Goal: Transaction & Acquisition: Purchase product/service

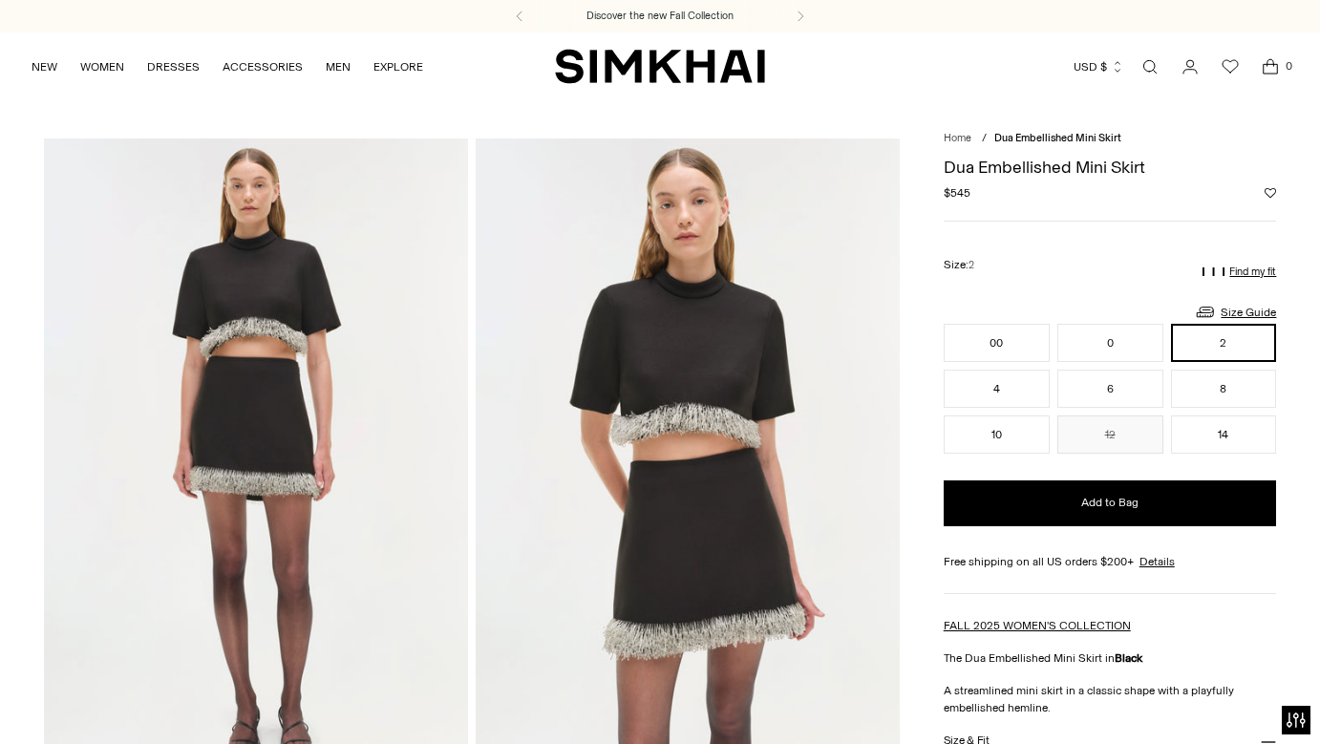
click at [681, 94] on div "NEW WOMEN New Arrivals Shop All Spring 2026 Preorder Fall 2025 Best Sellers Exc…" at bounding box center [660, 66] width 1259 height 68
click at [680, 71] on img "SIMKHAI" at bounding box center [660, 66] width 210 height 37
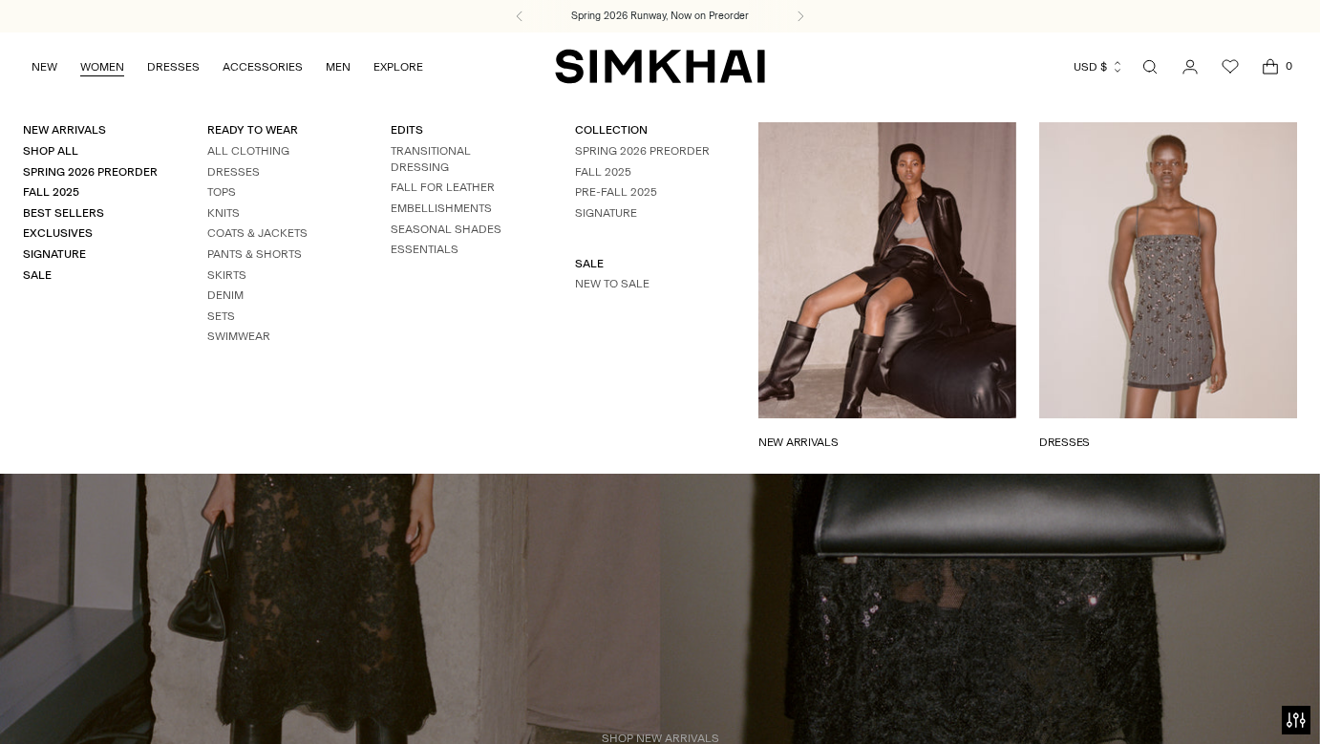
click at [856, 434] on link "NEW ARRIVALS" at bounding box center [888, 442] width 258 height 17
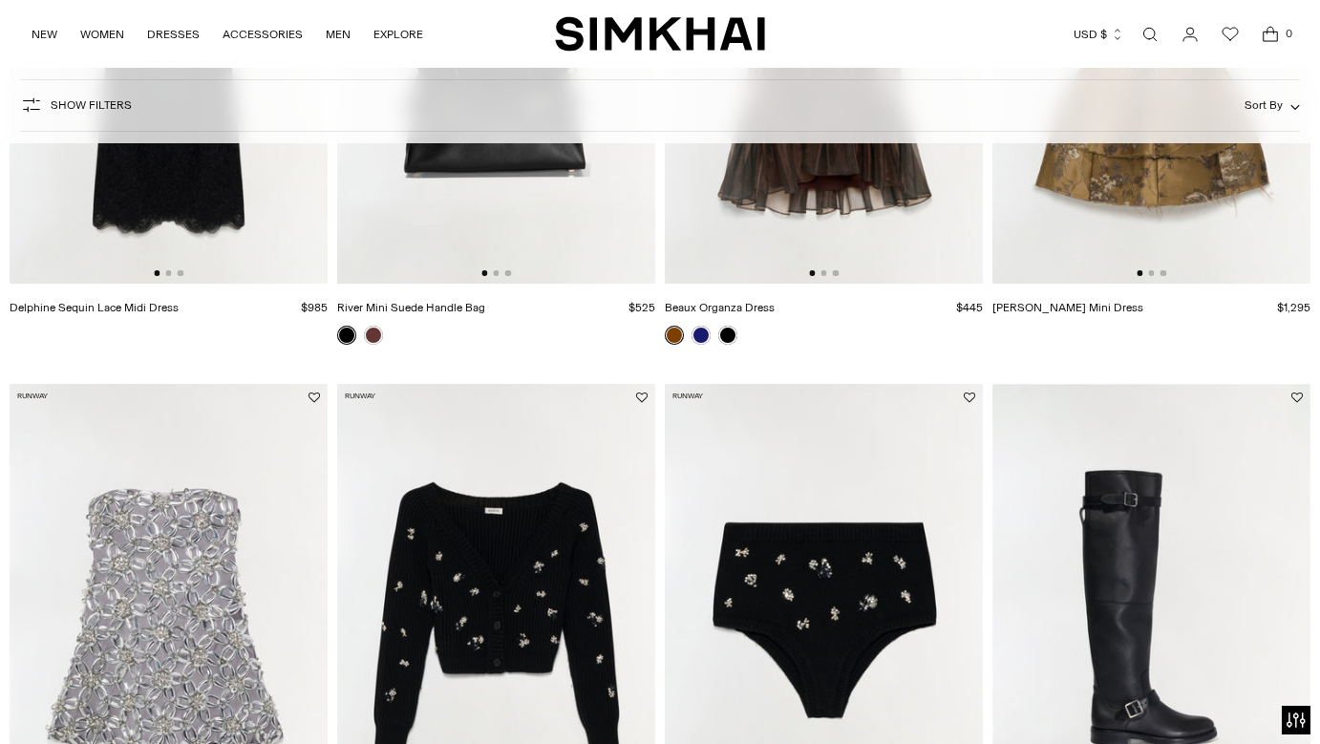
scroll to position [572, 0]
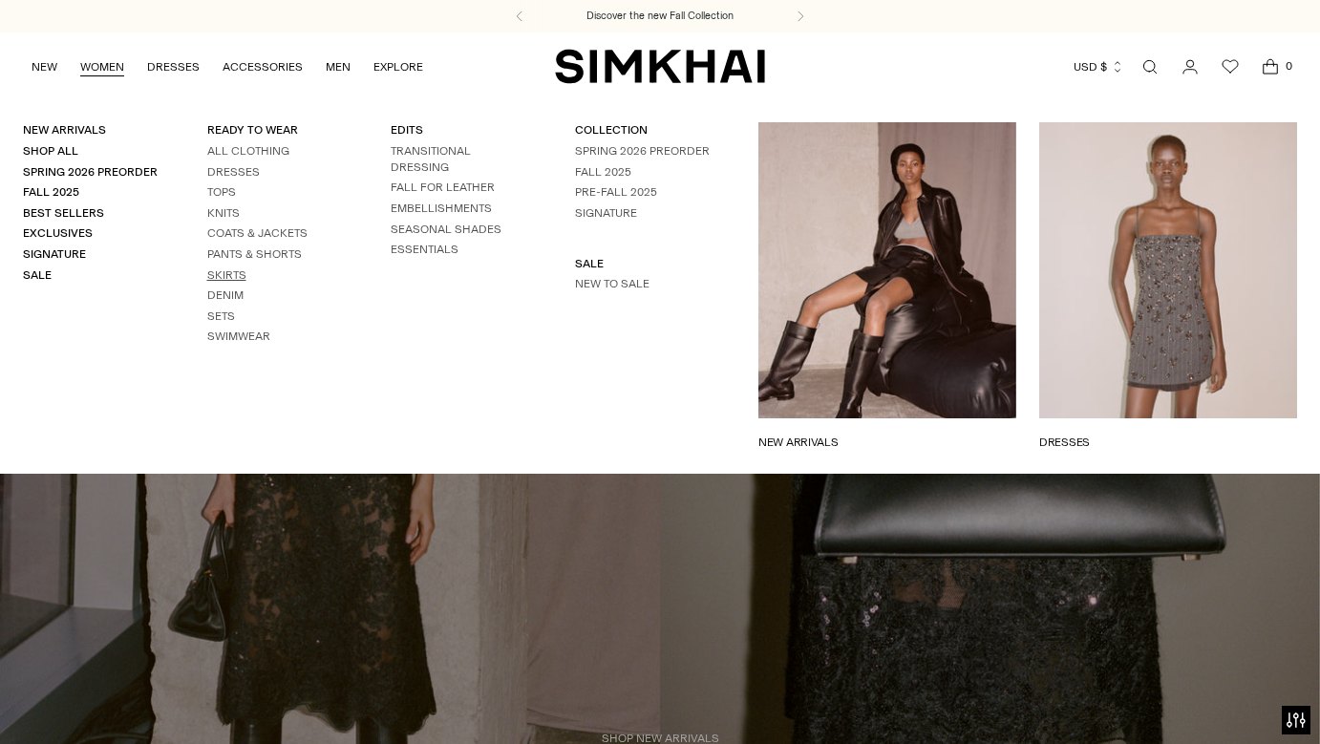
click at [230, 271] on link "Skirts" at bounding box center [226, 274] width 39 height 13
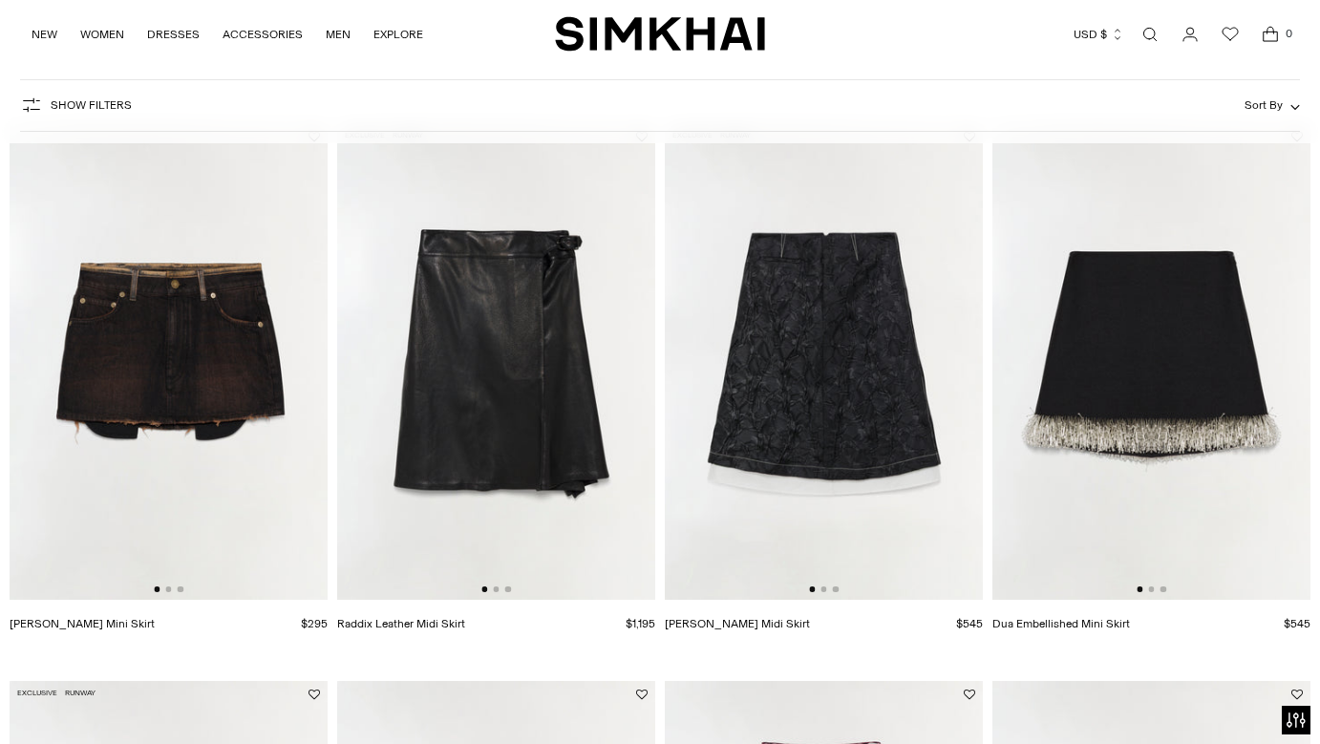
scroll to position [151, 0]
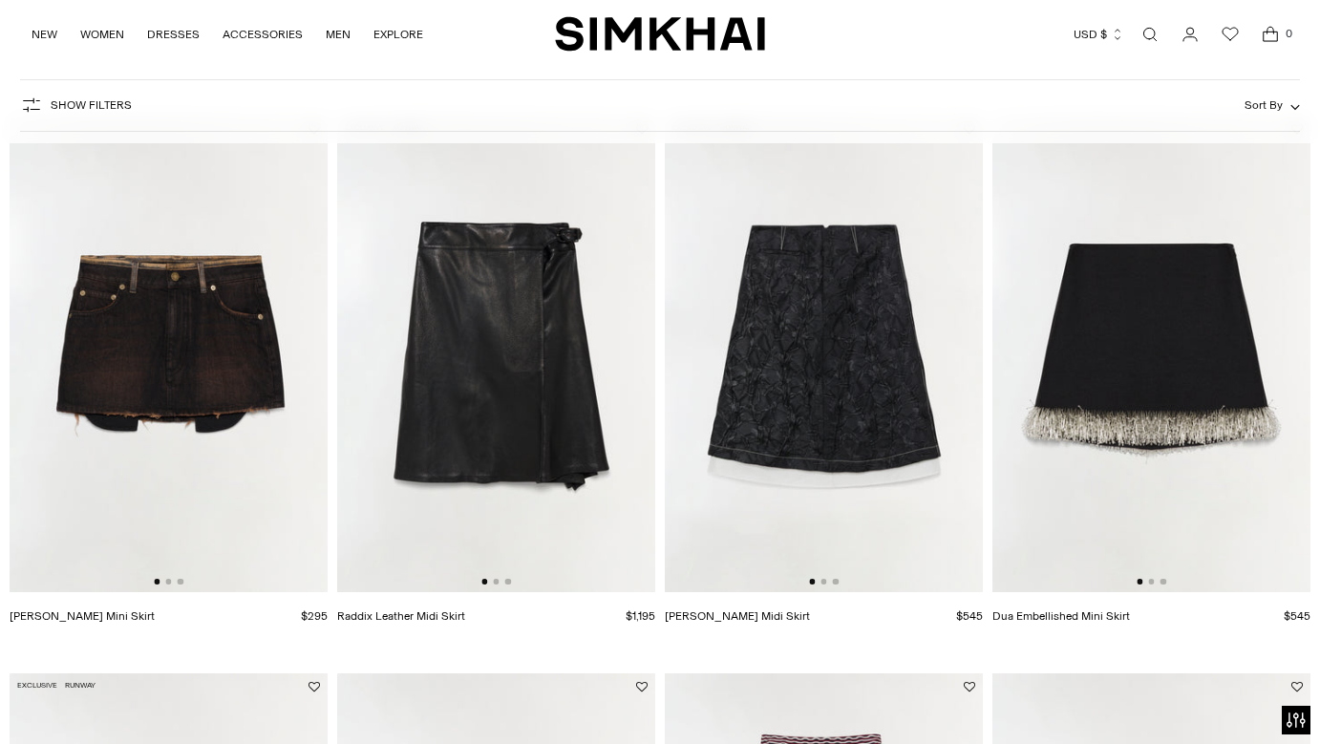
click at [829, 415] on img at bounding box center [824, 355] width 318 height 478
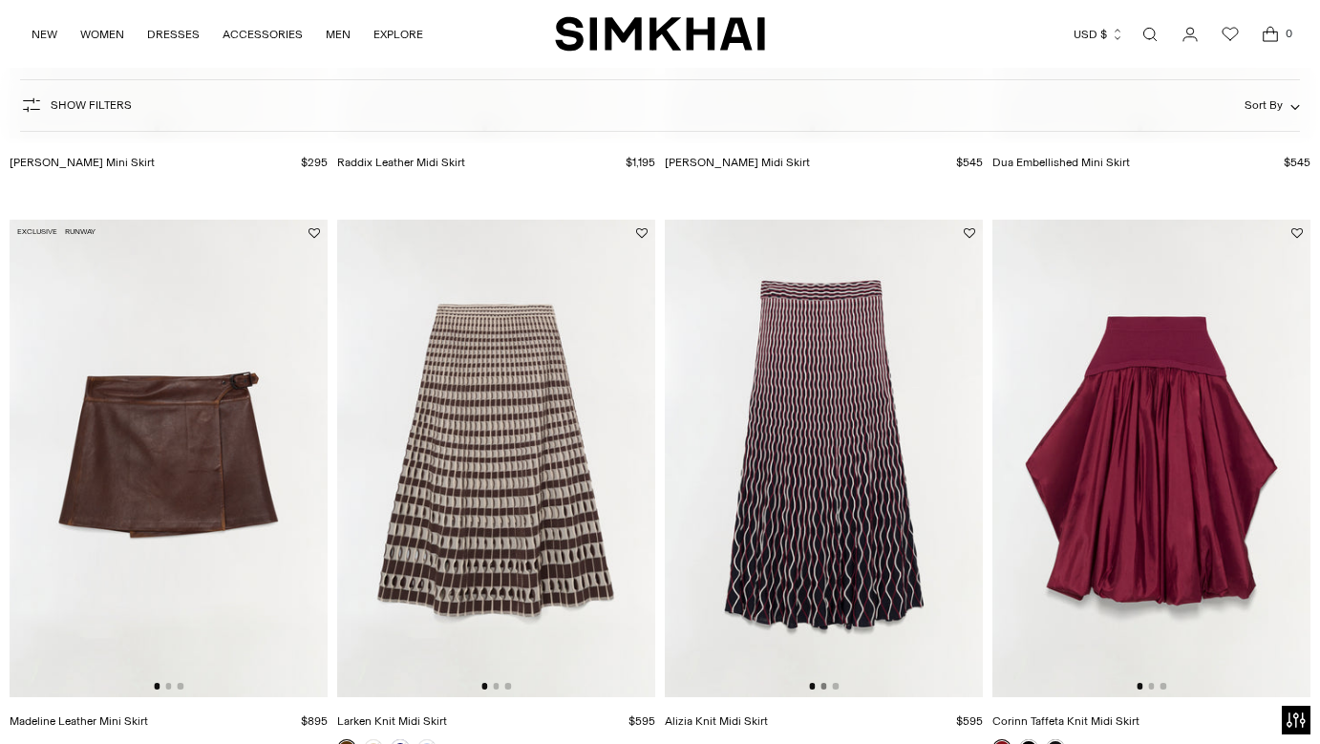
click at [825, 689] on button "Go to slide 2" at bounding box center [824, 686] width 6 height 6
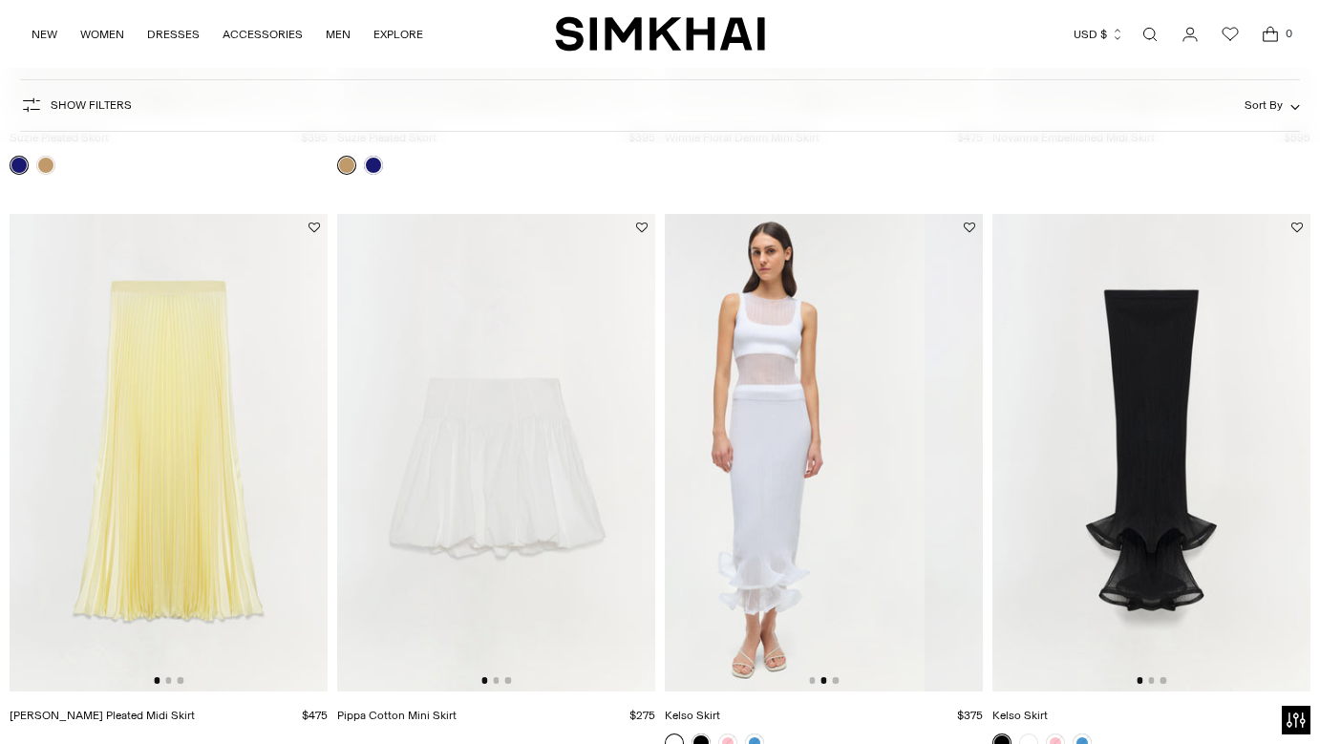
scroll to position [0, 385]
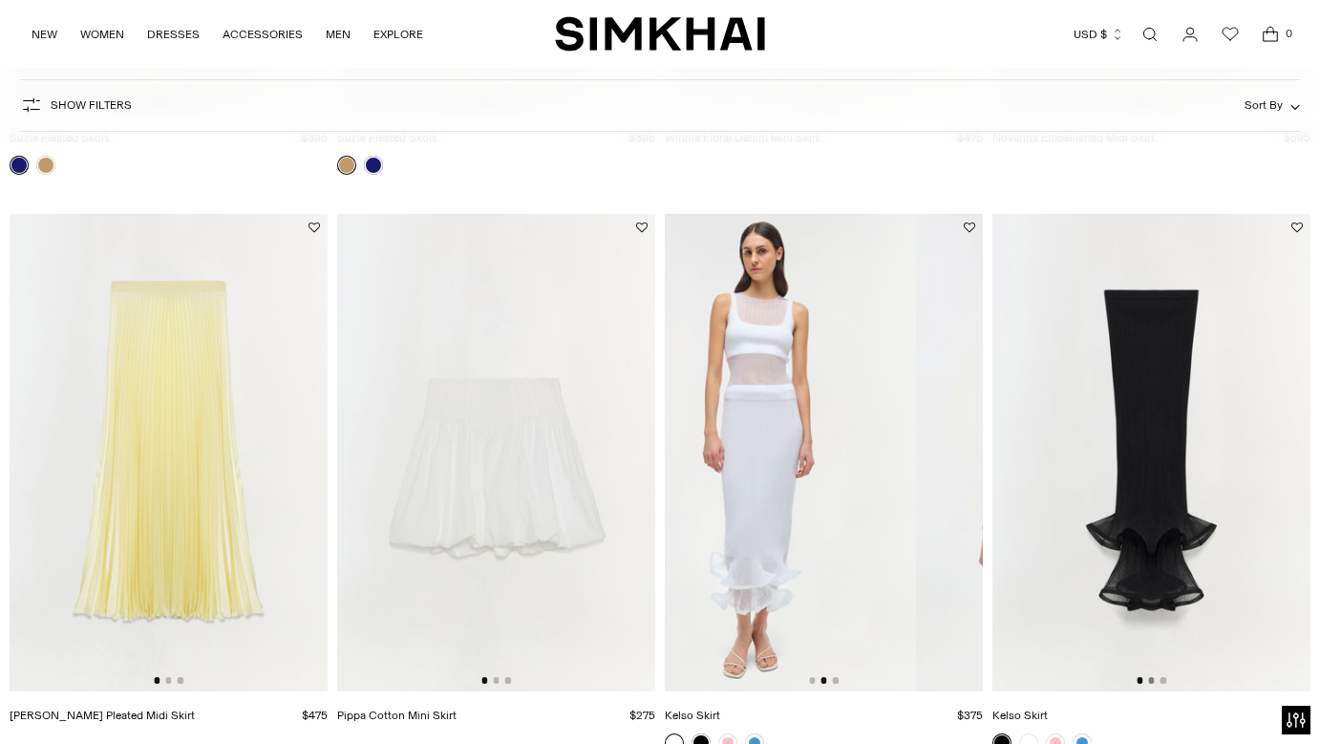
click at [1151, 683] on button "Go to slide 2" at bounding box center [1151, 680] width 6 height 6
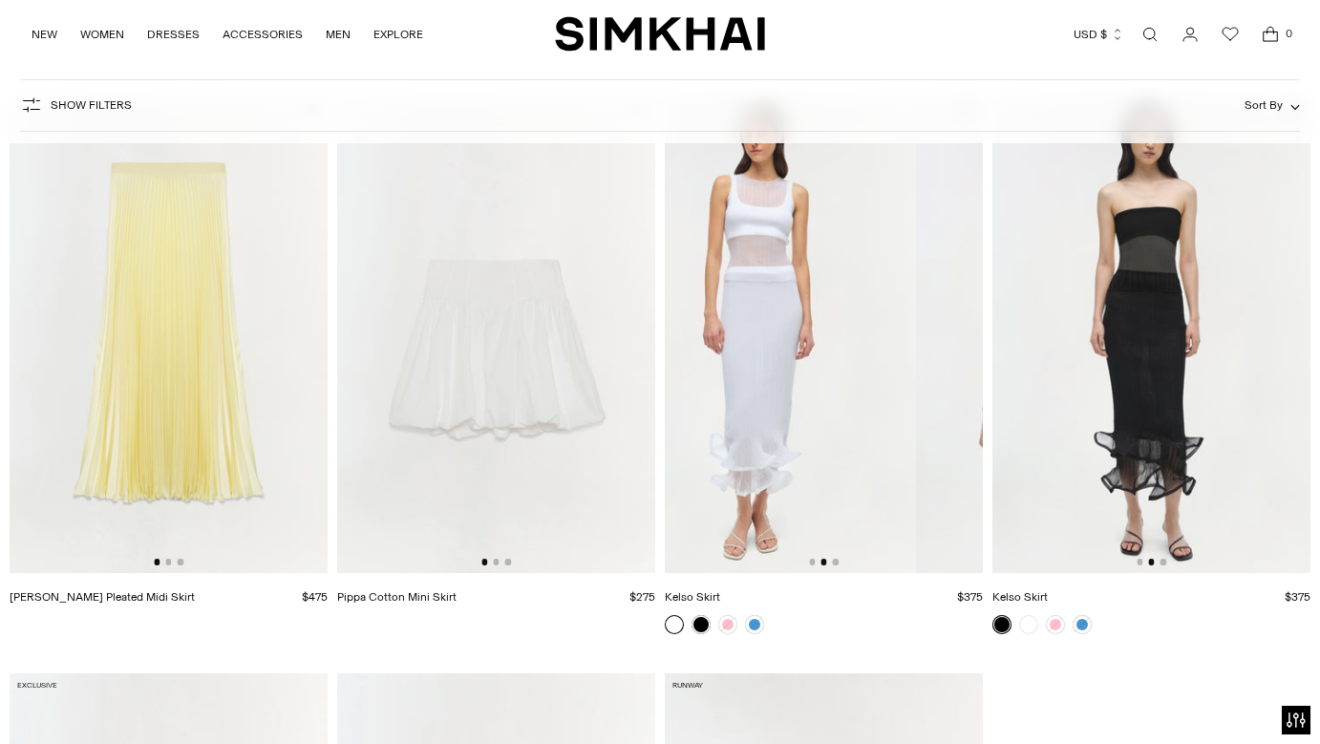
scroll to position [3046, 0]
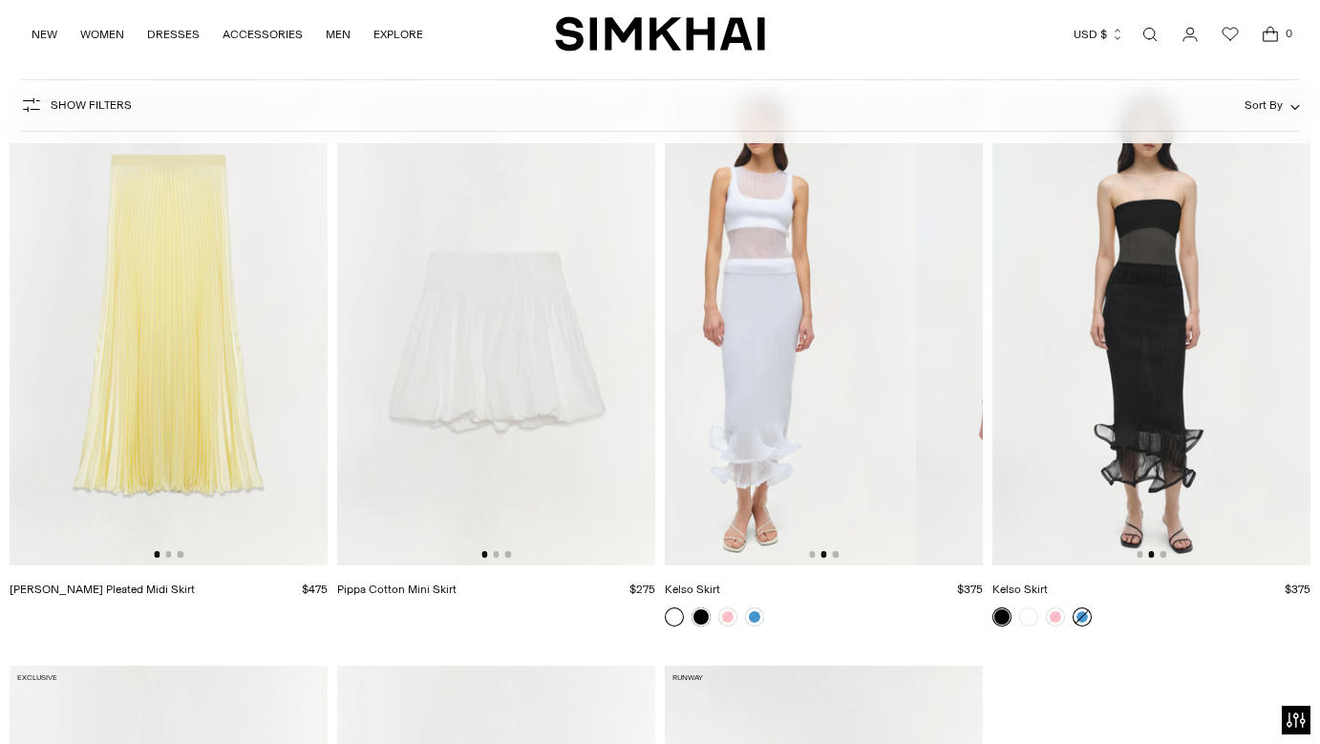
click at [1080, 618] on link at bounding box center [1082, 617] width 19 height 19
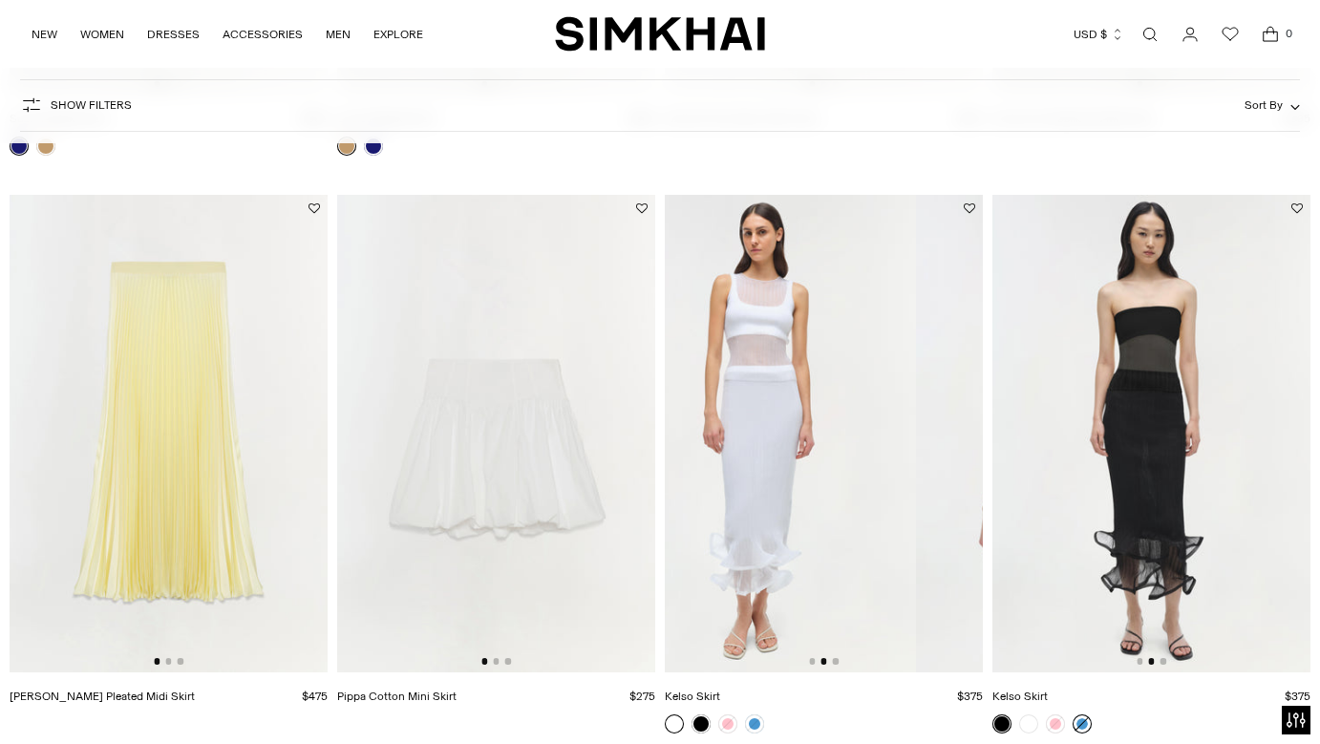
scroll to position [2938, 0]
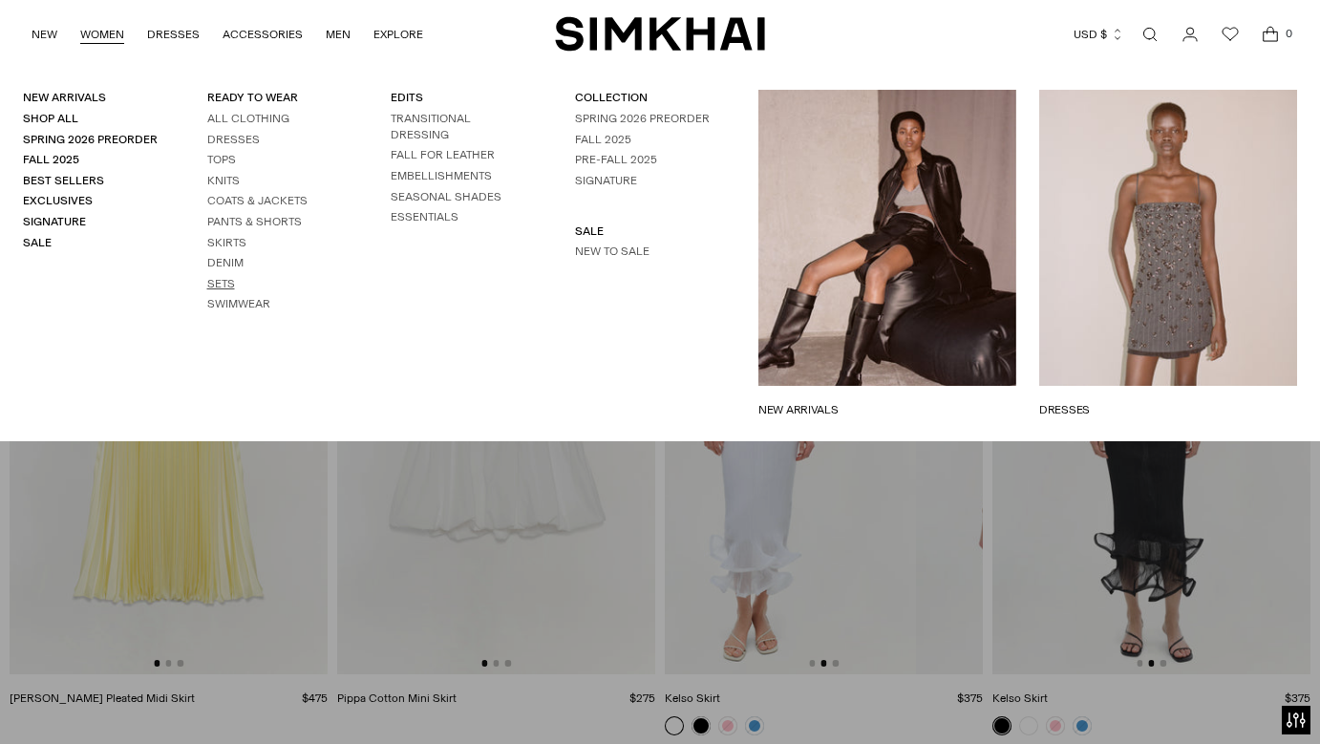
click at [225, 280] on link "Sets" at bounding box center [221, 283] width 28 height 13
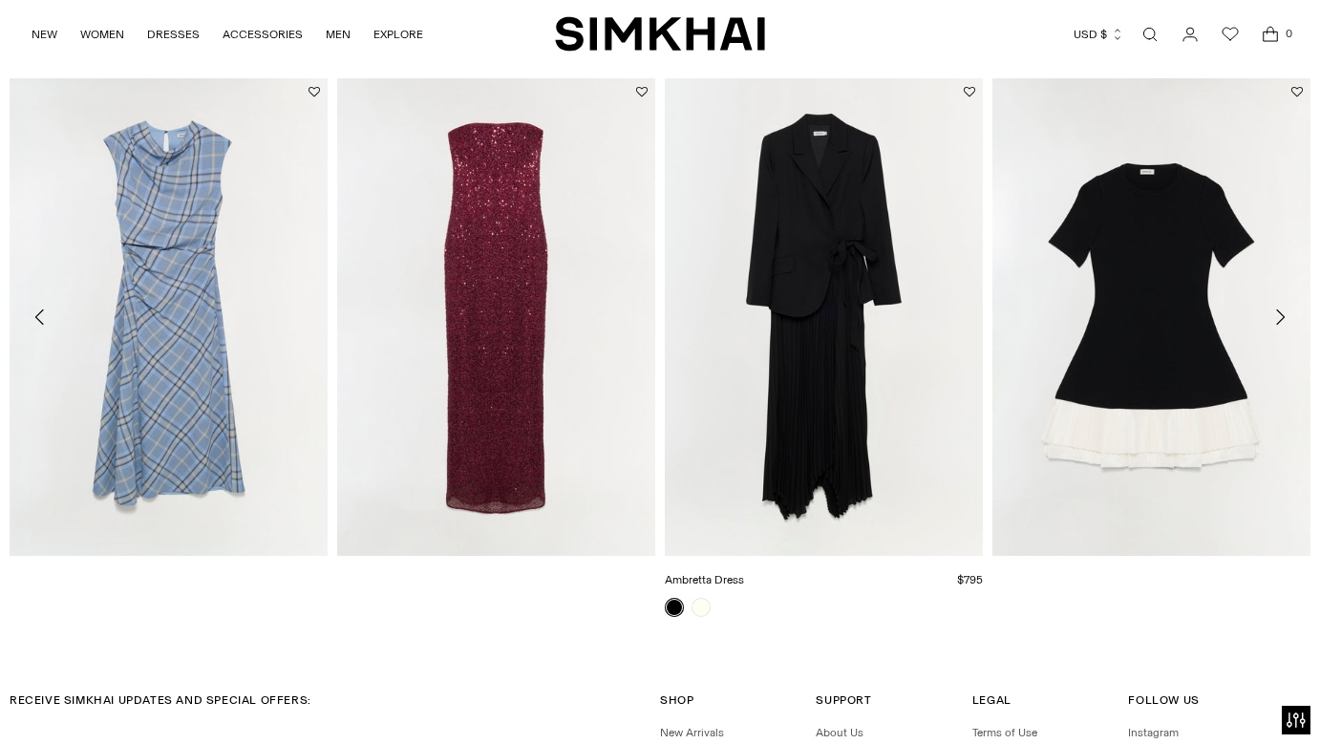
scroll to position [2689, 0]
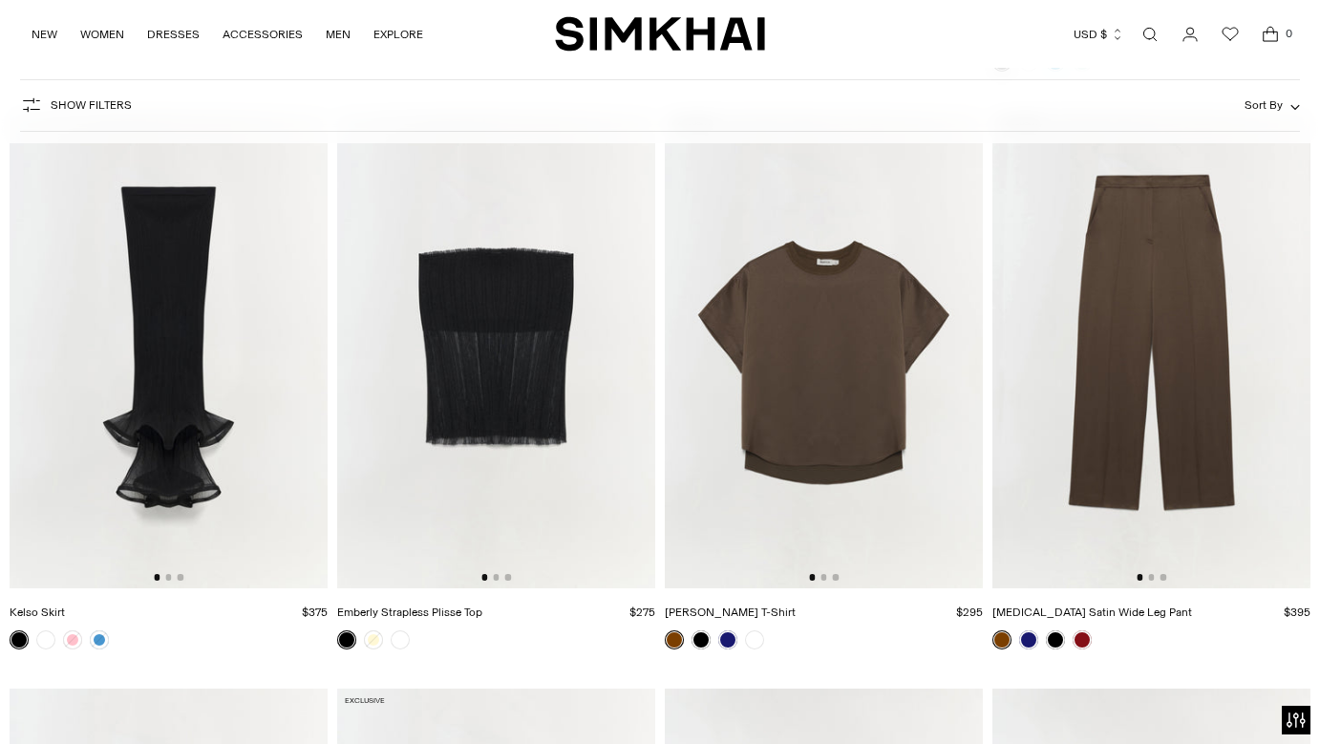
scroll to position [6433, 0]
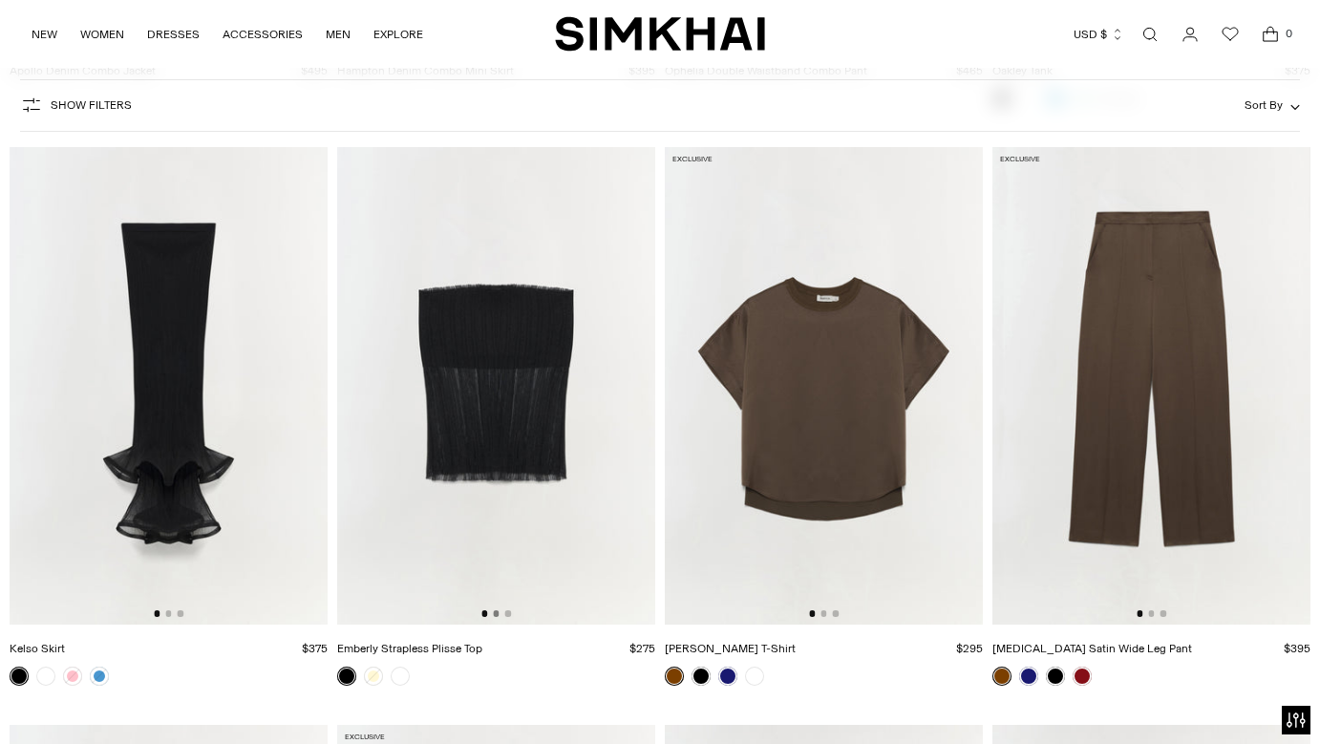
click at [497, 613] on button "Go to slide 2" at bounding box center [496, 613] width 6 height 6
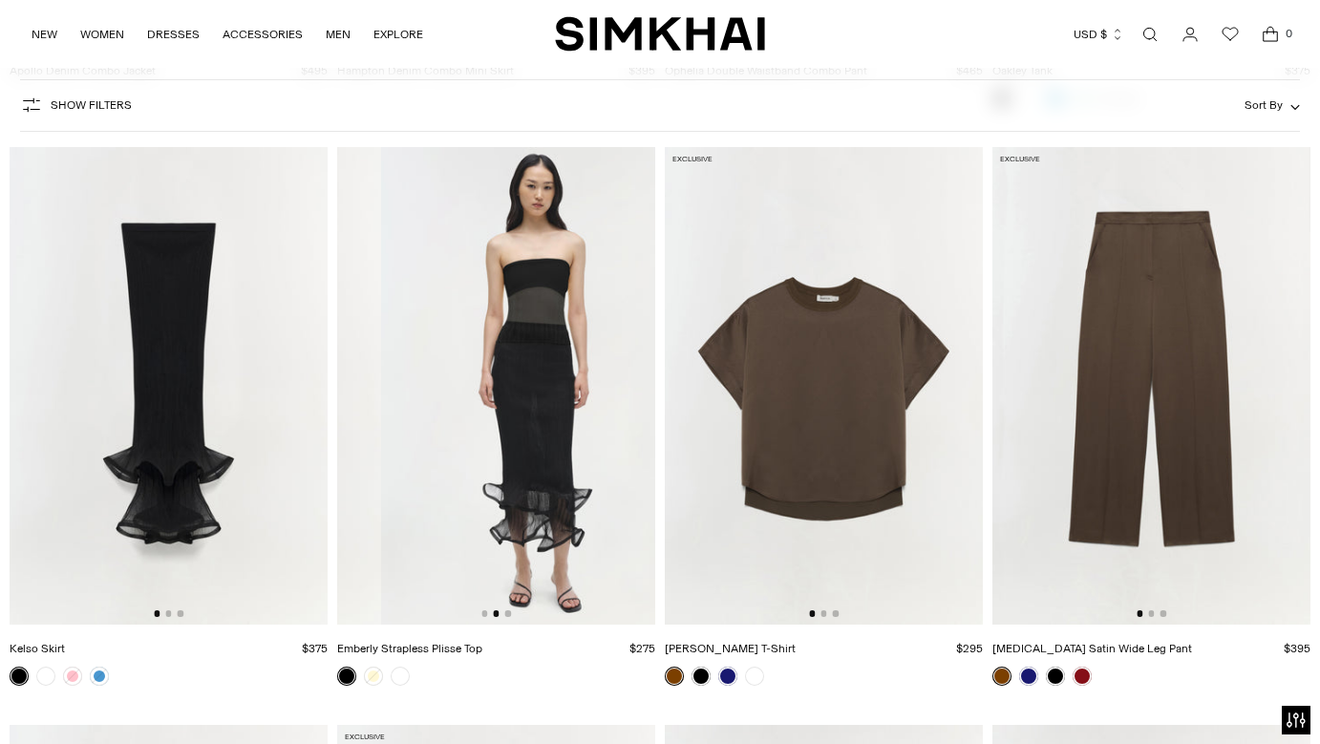
scroll to position [0, 318]
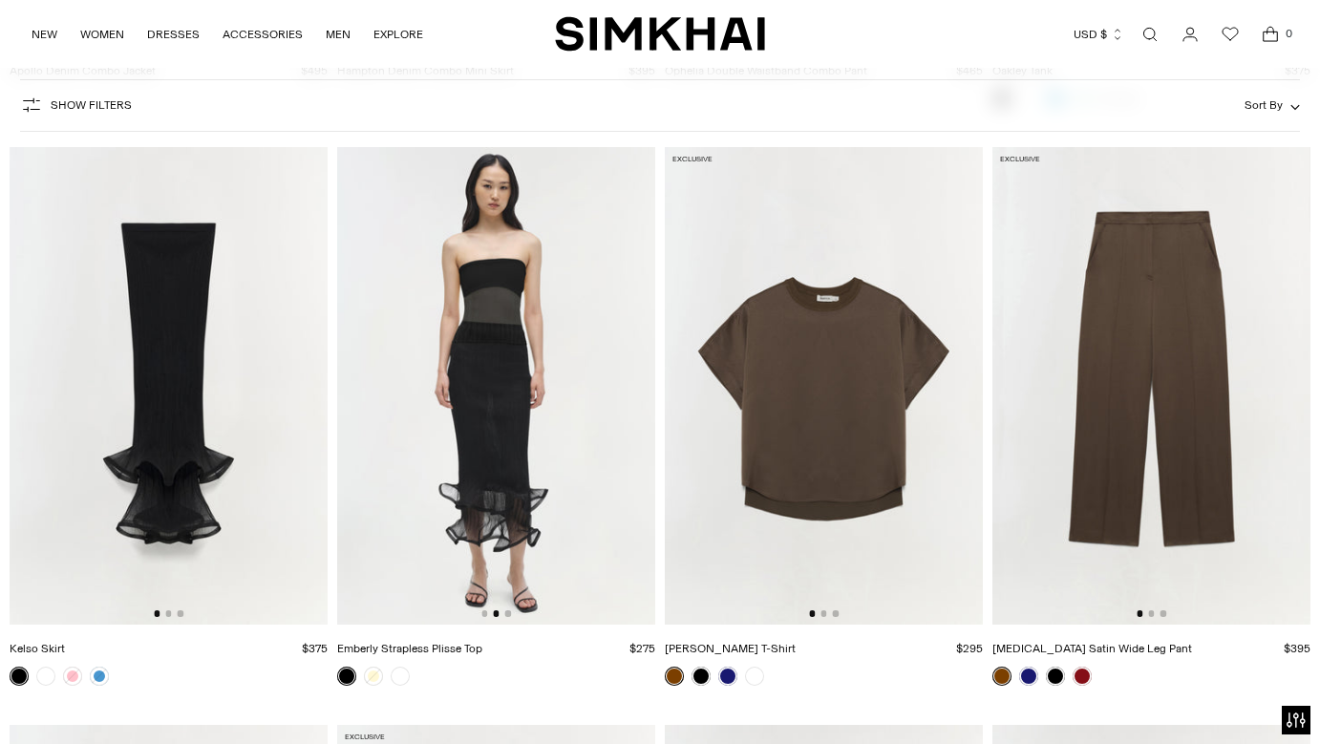
click at [509, 618] on img at bounding box center [496, 386] width 318 height 478
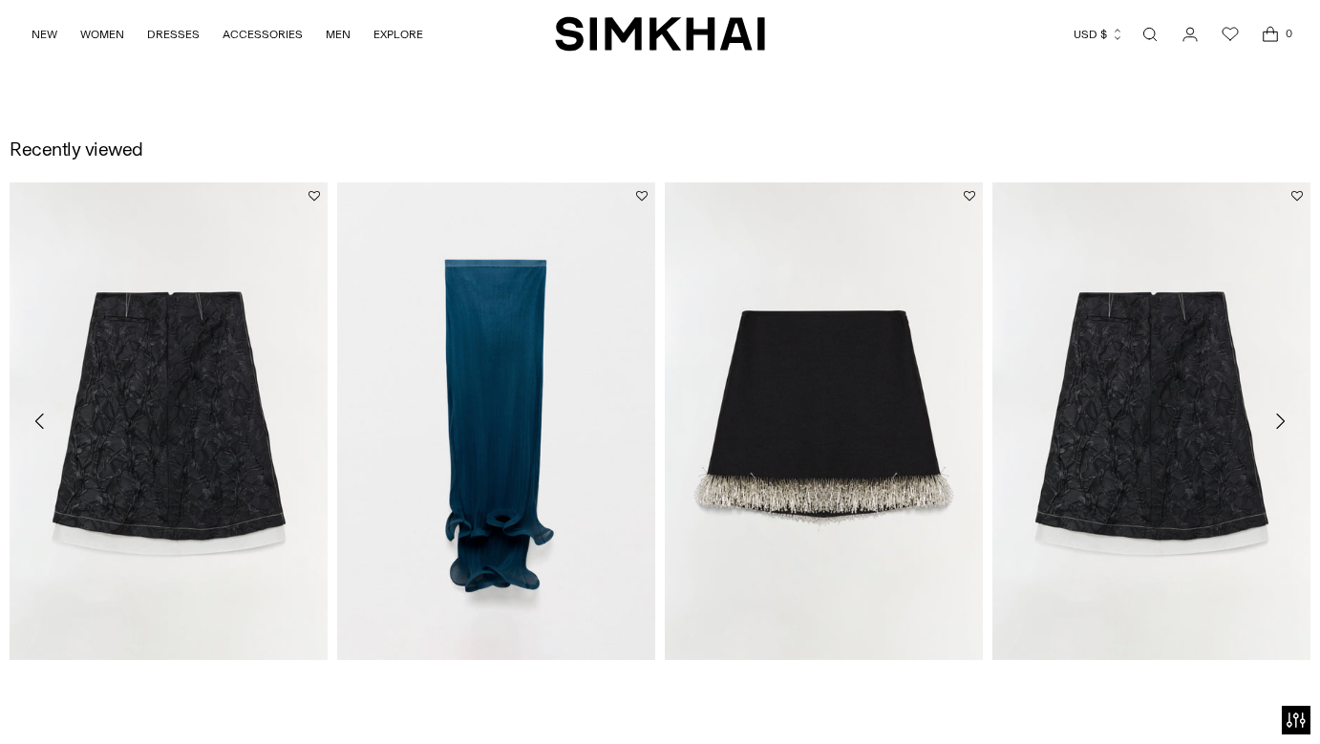
scroll to position [2621, 0]
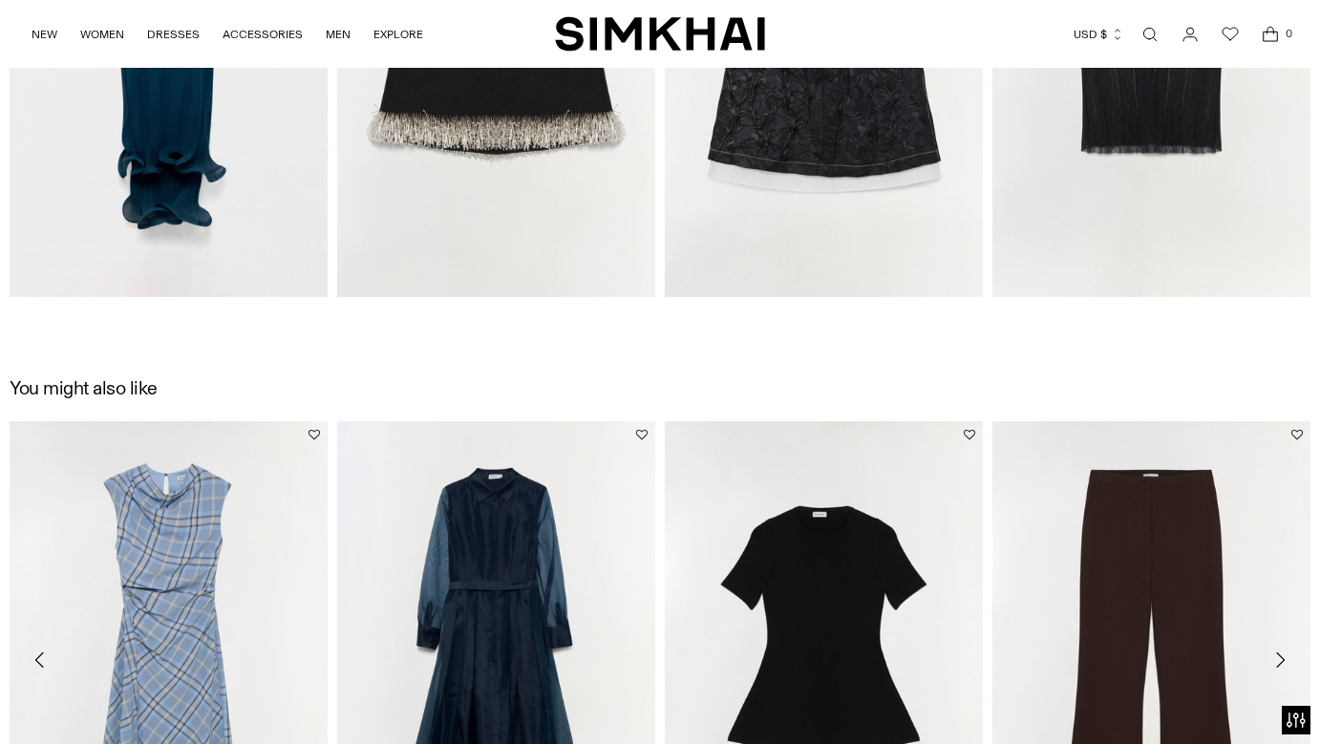
scroll to position [3006, 0]
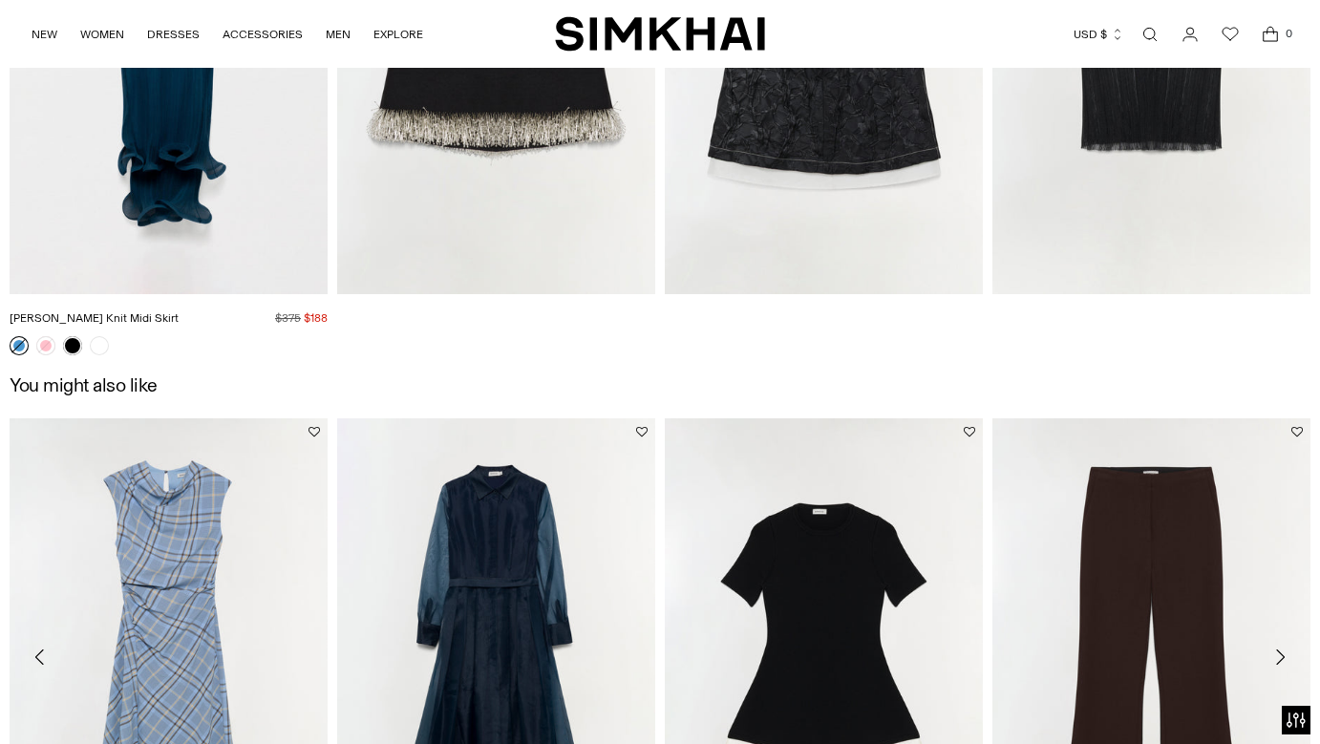
click at [152, 311] on link "[PERSON_NAME] Knit Midi Skirt" at bounding box center [94, 317] width 169 height 13
